Goal: Check status: Check status

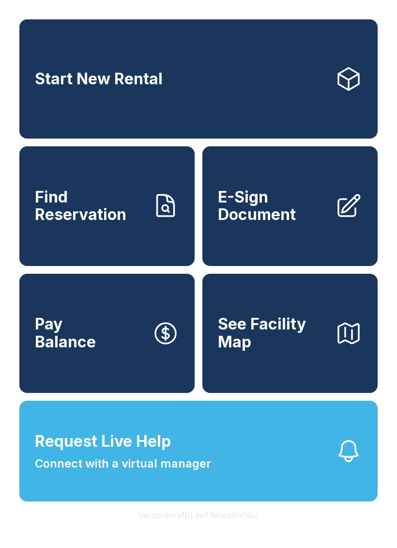
click at [123, 253] on link "Find Reservation" at bounding box center [106, 205] width 175 height 119
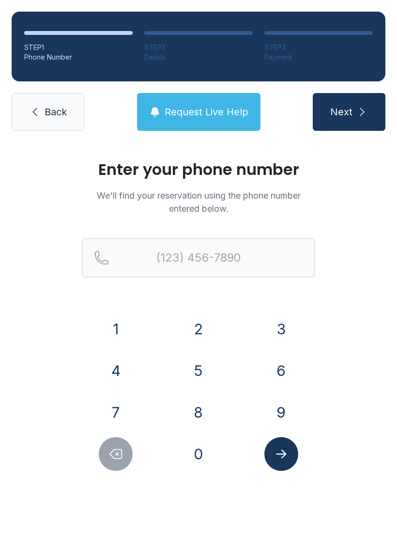
click at [284, 330] on button "3" at bounding box center [281, 329] width 34 height 34
click at [214, 408] on button "8" at bounding box center [199, 412] width 34 height 34
click at [285, 374] on button "6" at bounding box center [281, 371] width 34 height 34
click at [211, 402] on button "8" at bounding box center [199, 412] width 34 height 34
click at [296, 370] on button "6" at bounding box center [281, 371] width 34 height 34
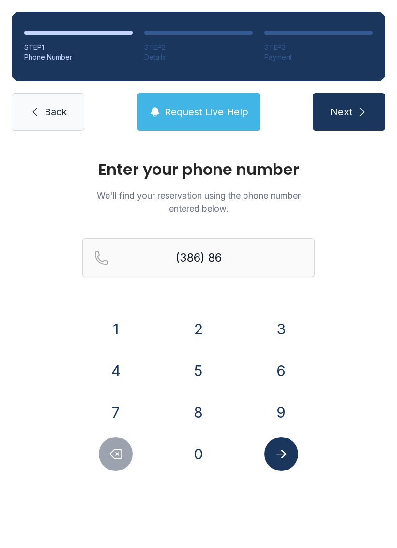
click at [112, 370] on button "4" at bounding box center [116, 371] width 34 height 34
click at [212, 371] on button "5" at bounding box center [199, 371] width 34 height 34
click at [202, 408] on button "8" at bounding box center [199, 412] width 34 height 34
click at [209, 326] on button "2" at bounding box center [199, 329] width 34 height 34
click at [199, 461] on button "0" at bounding box center [199, 454] width 34 height 34
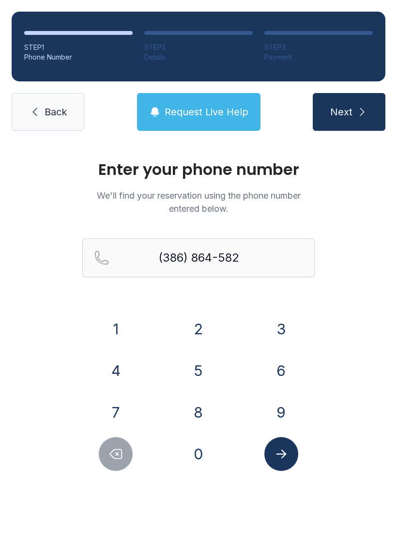
type input "[PHONE_NUMBER]"
click at [281, 445] on button "Submit lookup form" at bounding box center [281, 454] width 34 height 34
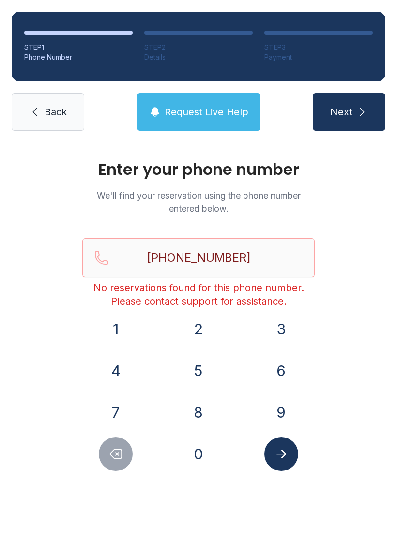
click at [344, 125] on button "Next" at bounding box center [349, 112] width 73 height 38
click at [55, 118] on span "Back" at bounding box center [56, 112] width 22 height 14
